Goal: Transaction & Acquisition: Purchase product/service

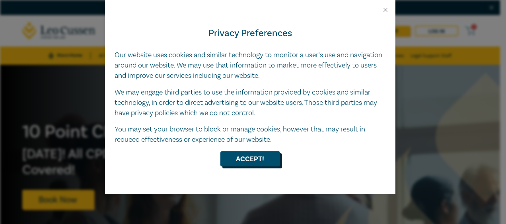
click at [240, 154] on button "Accept!" at bounding box center [250, 159] width 60 height 15
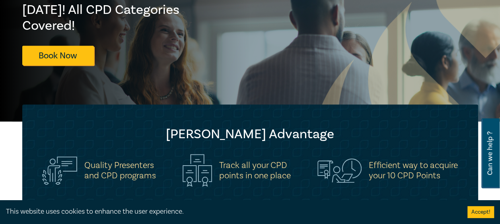
scroll to position [119, 0]
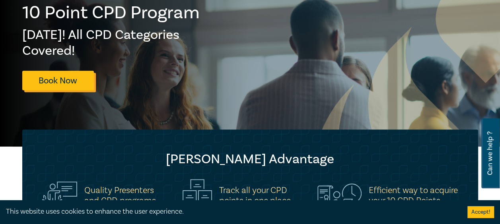
click at [64, 80] on link "Book Now" at bounding box center [58, 80] width 72 height 19
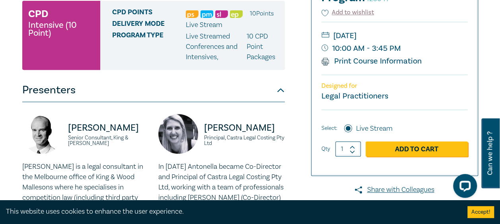
scroll to position [134, 0]
